Goal: Task Accomplishment & Management: Manage account settings

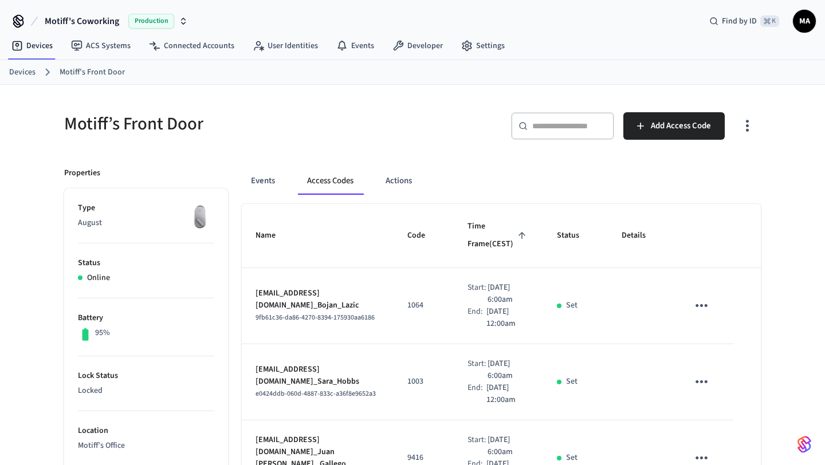
click at [569, 125] on input "text" at bounding box center [569, 125] width 74 height 11
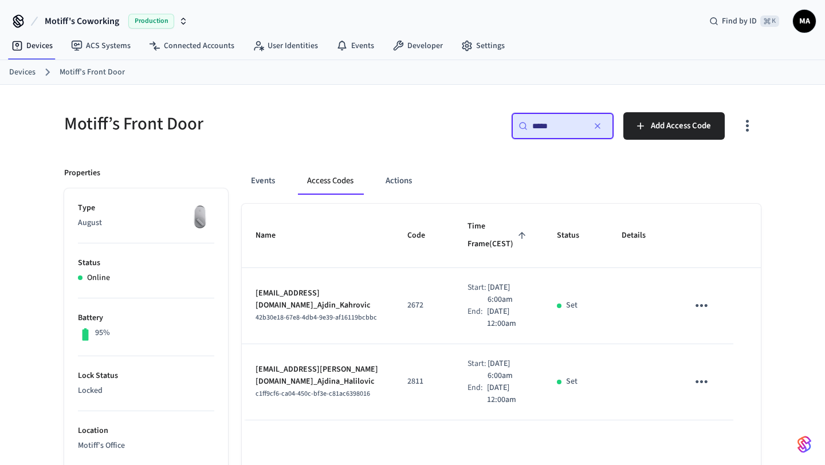
type input "*****"
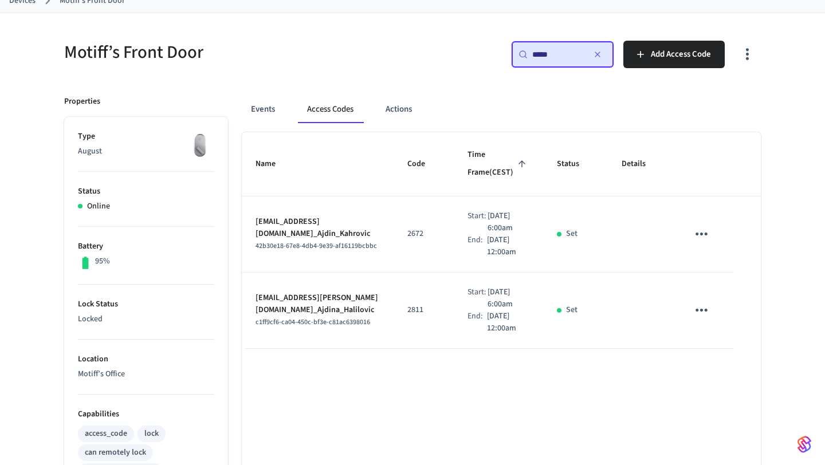
scroll to position [76, 0]
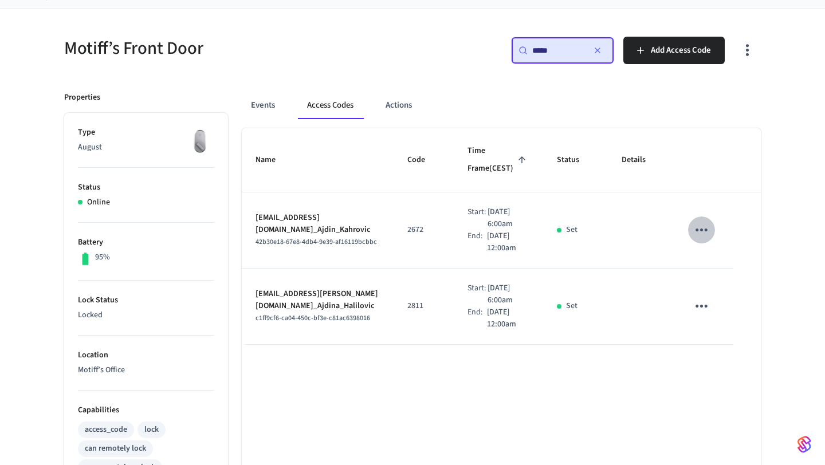
click at [710, 239] on icon "sticky table" at bounding box center [701, 230] width 18 height 18
click at [744, 296] on li "Edit" at bounding box center [752, 293] width 54 height 31
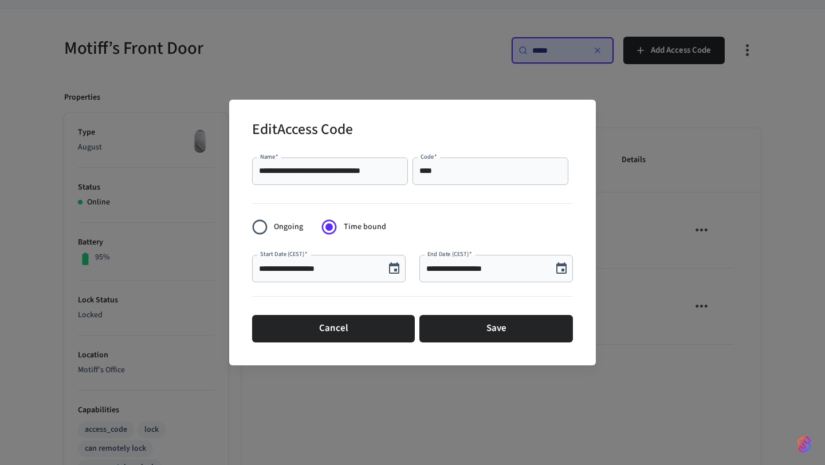
click at [565, 270] on icon "Choose date, selected date is Sep 19, 2025" at bounding box center [561, 267] width 10 height 11
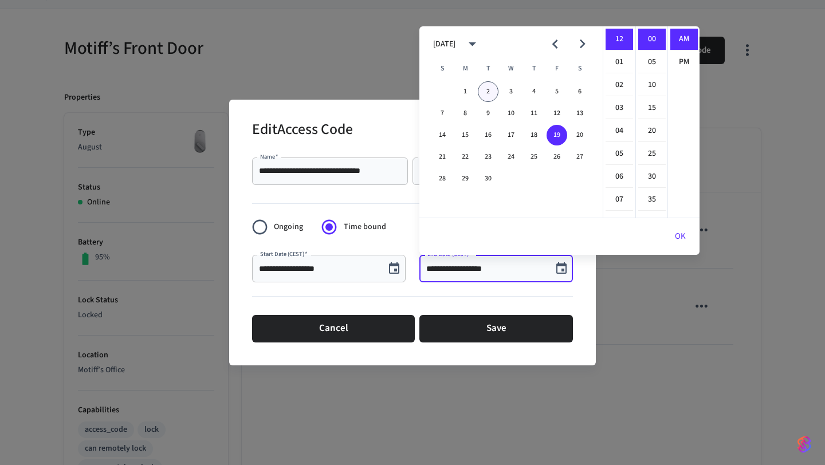
click at [487, 91] on button "2" at bounding box center [488, 91] width 21 height 21
click at [620, 38] on li "11" at bounding box center [618, 40] width 27 height 21
click at [688, 58] on li "PM" at bounding box center [683, 62] width 27 height 21
type input "**********"
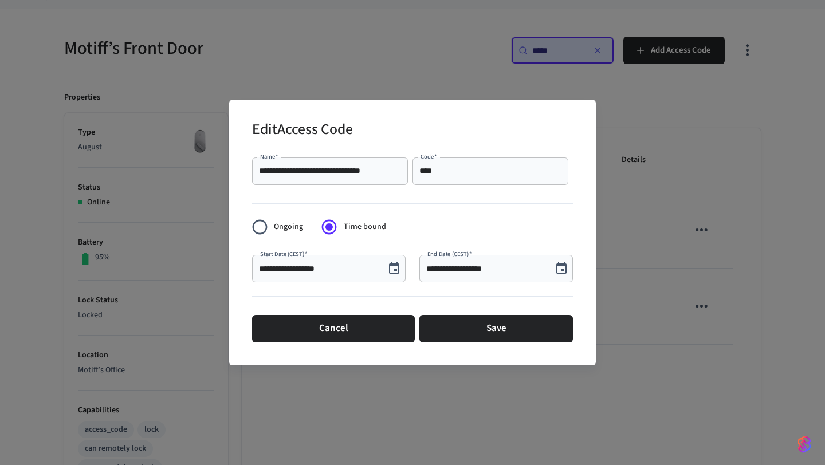
scroll to position [21, 0]
click at [495, 329] on button "Save" at bounding box center [496, 328] width 154 height 27
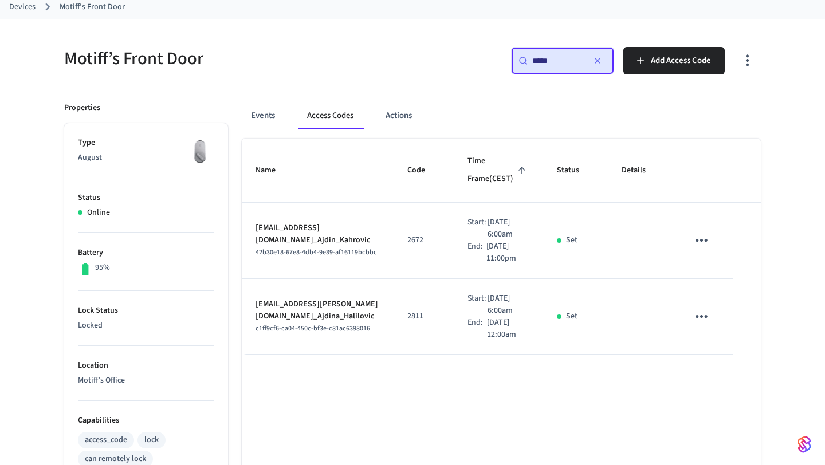
scroll to position [0, 0]
